Goal: Task Accomplishment & Management: Manage account settings

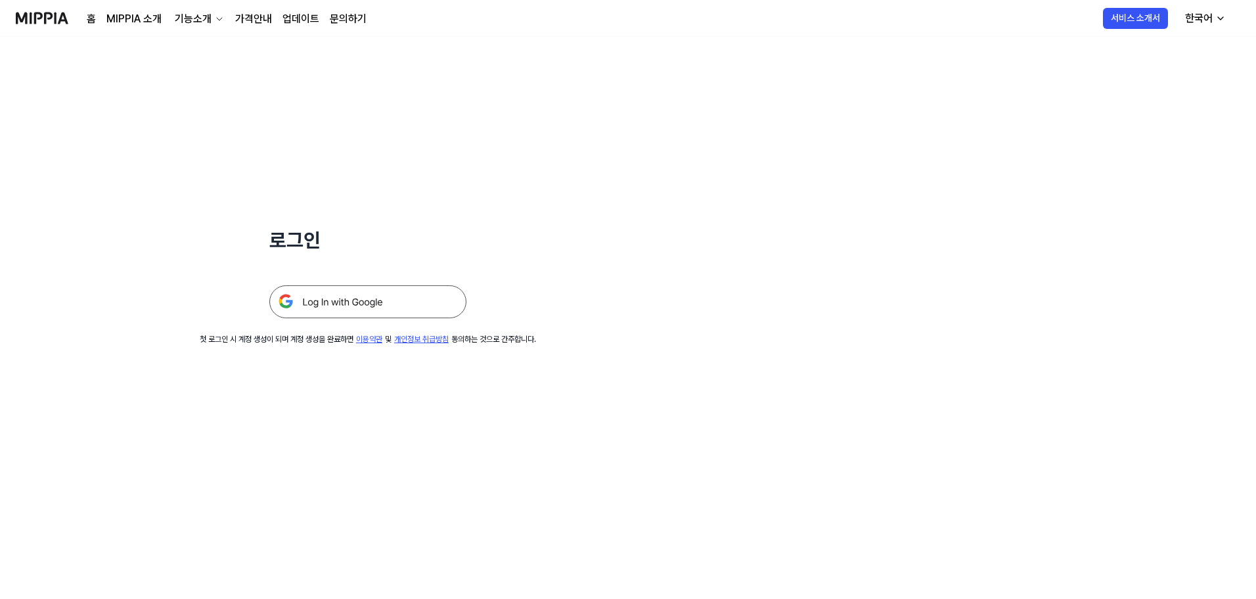
click at [346, 304] on img at bounding box center [367, 301] width 197 height 33
